Goal: Navigation & Orientation: Locate item on page

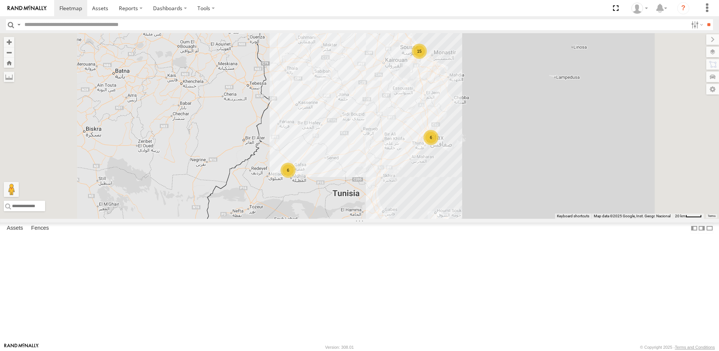
drag, startPoint x: 518, startPoint y: 111, endPoint x: 510, endPoint y: 116, distance: 9.0
click at [427, 59] on div "15" at bounding box center [419, 51] width 15 height 15
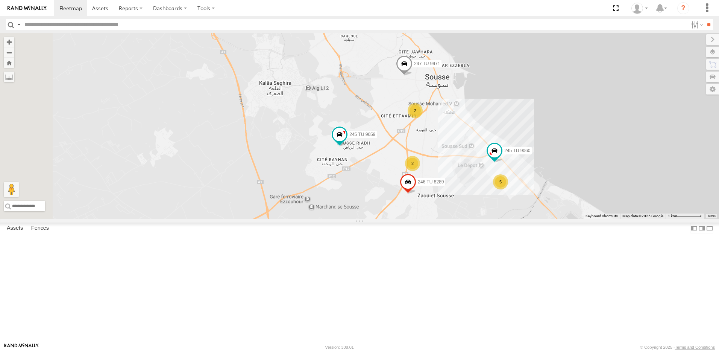
drag, startPoint x: 415, startPoint y: 212, endPoint x: 421, endPoint y: 140, distance: 71.7
click at [421, 140] on div "231 TU 3157 2 2 234 TU 2630 245 TU 9061 5 245 TU 9060 247 TU 9971 246 TU 8289 2…" at bounding box center [359, 125] width 719 height 185
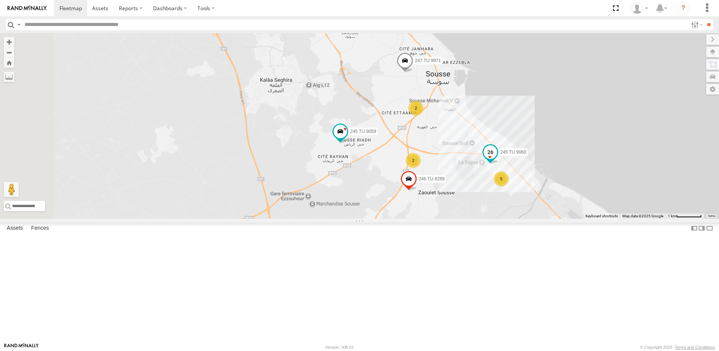
click at [497, 158] on span at bounding box center [491, 152] width 14 height 14
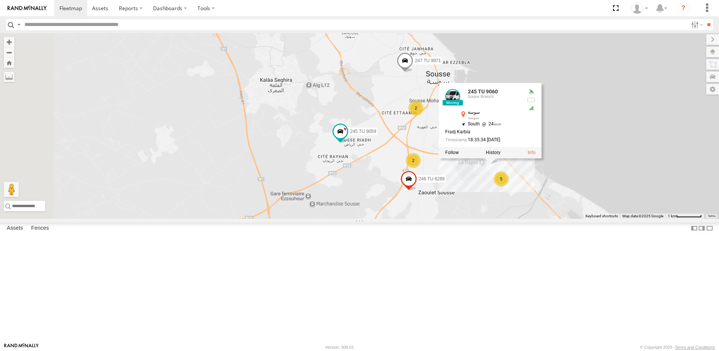
click at [561, 219] on div "231 TU 3157 2 2 234 TU 2630 245 TU 9061 5 245 TU 9060 247 TU 9971 246 TU 8289 2…" at bounding box center [359, 125] width 719 height 185
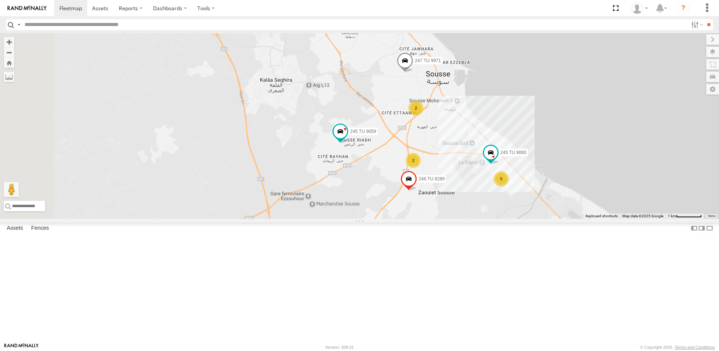
click at [421, 168] on div "2" at bounding box center [413, 160] width 15 height 15
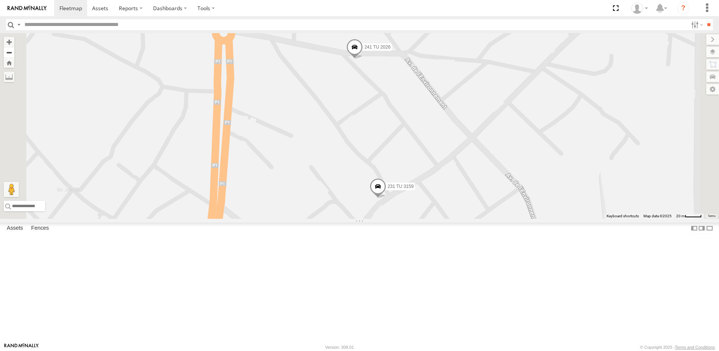
click at [14, 53] on button "Zoom out" at bounding box center [9, 52] width 11 height 11
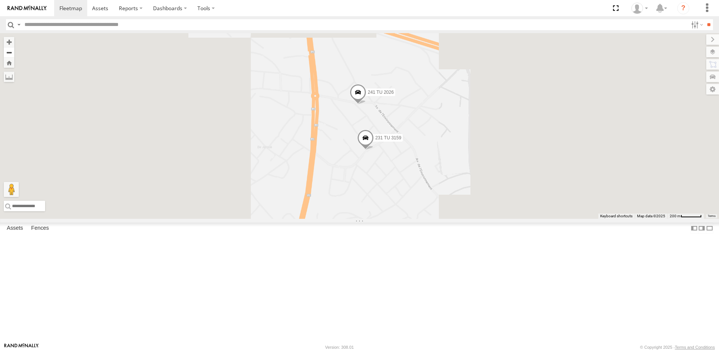
click at [14, 53] on button "Zoom out" at bounding box center [9, 52] width 11 height 11
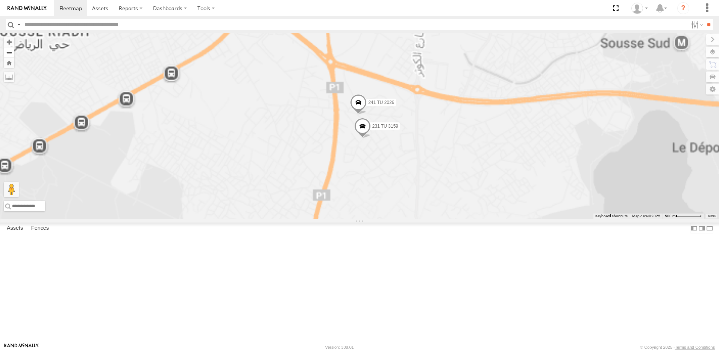
click at [14, 53] on button "Zoom out" at bounding box center [9, 52] width 11 height 11
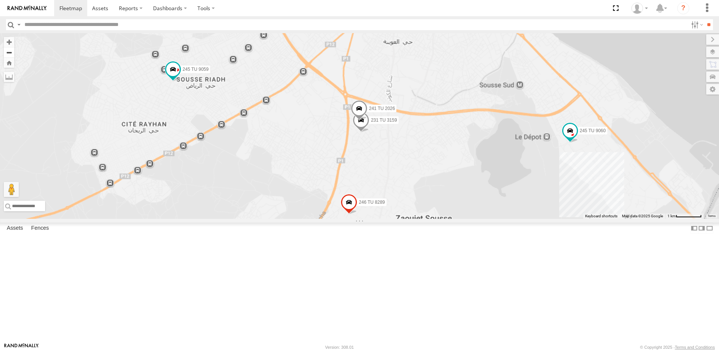
click at [14, 53] on button "Zoom out" at bounding box center [9, 52] width 11 height 11
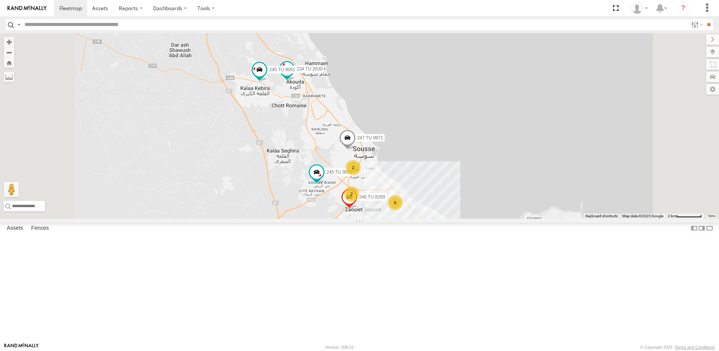
click at [375, 161] on div "231 TU 3157 234 TU 2630 245 TU 9061 247 TU 9971 246 TU 8289 245 TU 9059 2 2 6" at bounding box center [359, 125] width 719 height 185
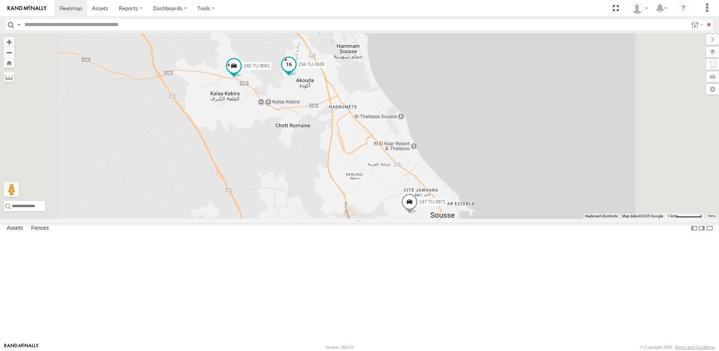
click at [296, 71] on span at bounding box center [289, 65] width 14 height 14
click at [377, 170] on div "231 TU 3157 234 TU 2630 245 TU 9061 247 TU 9971 246 TU 8289 245 TU 9059 2 234 […" at bounding box center [359, 125] width 719 height 185
click at [241, 73] on span at bounding box center [234, 66] width 14 height 14
click at [329, 174] on div "231 TU 3157 234 TU 2630 245 TU 9061 247 TU 9971 246 TU 8289 245 TU 9059 2 [GEOG…" at bounding box center [359, 125] width 719 height 185
